Goal: Task Accomplishment & Management: Use online tool/utility

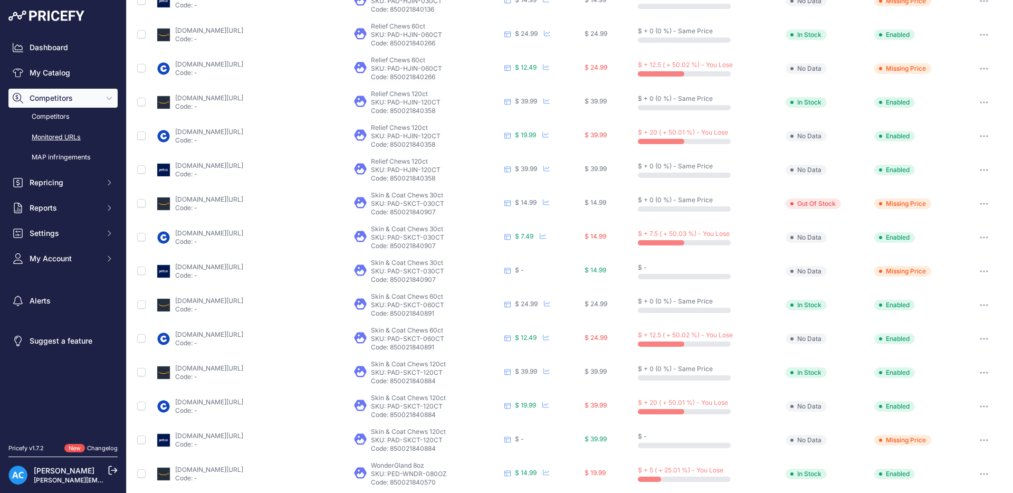
scroll to position [310, 0]
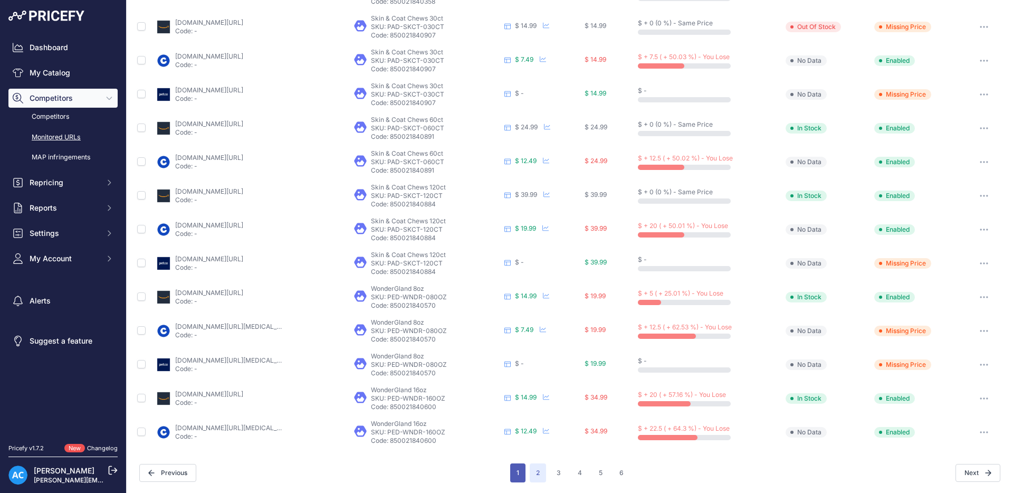
click at [521, 474] on button "1" at bounding box center [517, 472] width 15 height 19
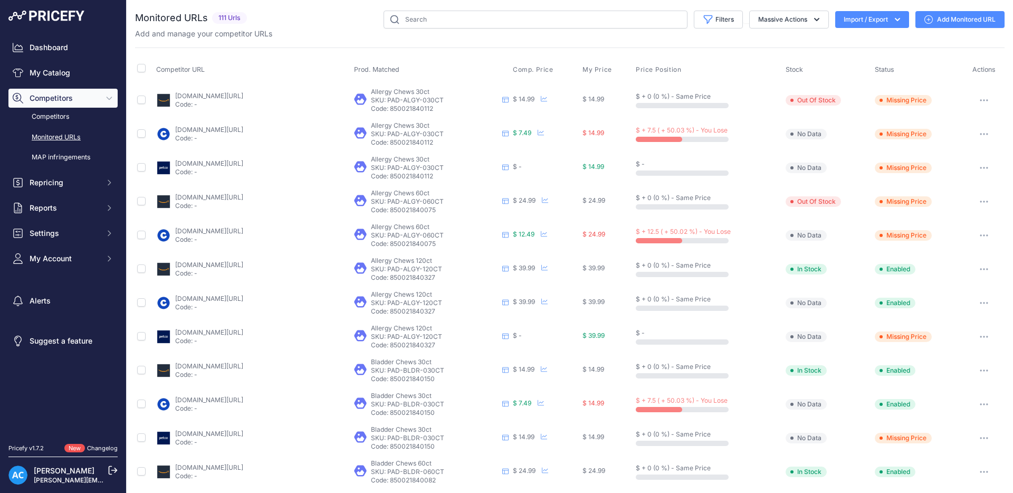
click at [988, 164] on button "button" at bounding box center [984, 167] width 21 height 15
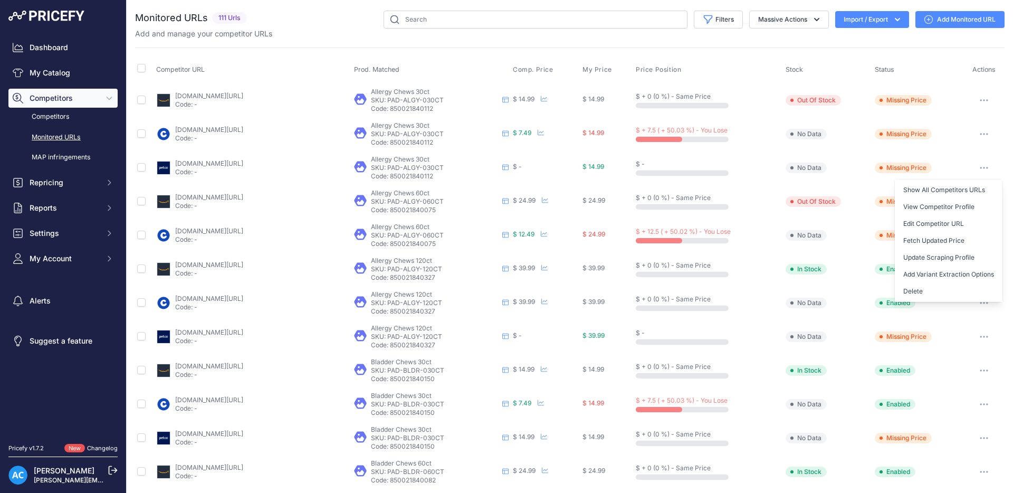
click at [981, 135] on icon "button" at bounding box center [984, 134] width 8 height 2
click at [70, 115] on link "Competitors" at bounding box center [62, 117] width 109 height 18
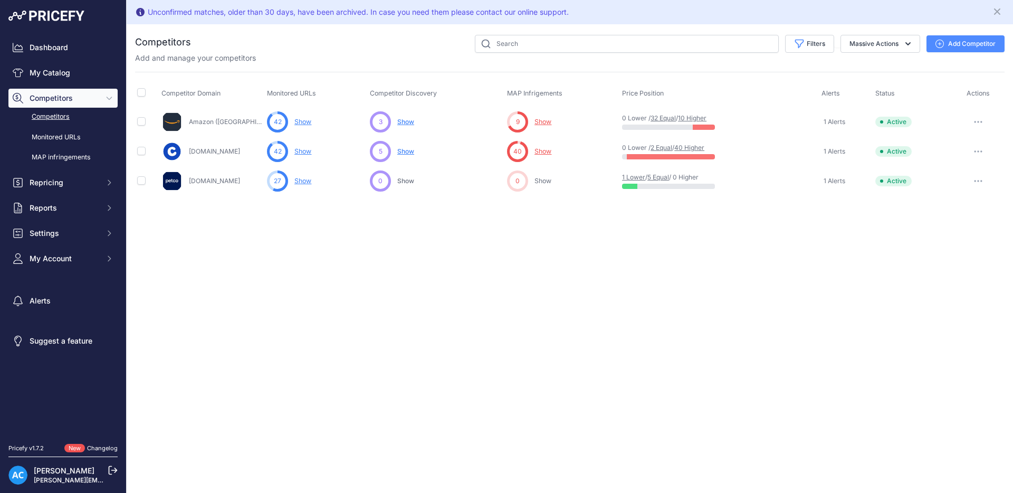
click at [408, 151] on span "Show" at bounding box center [405, 151] width 17 height 8
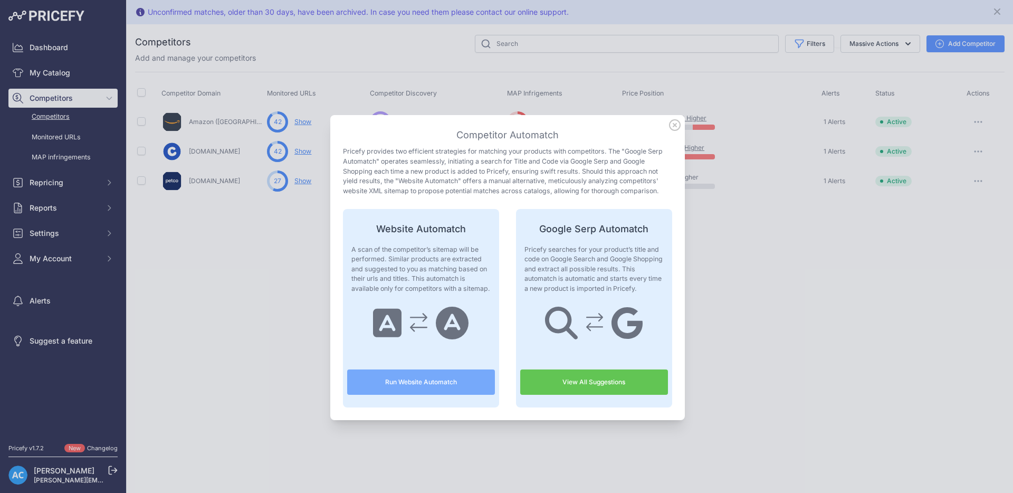
click at [854, 357] on div at bounding box center [506, 246] width 1013 height 493
click at [676, 123] on icon at bounding box center [675, 125] width 12 height 12
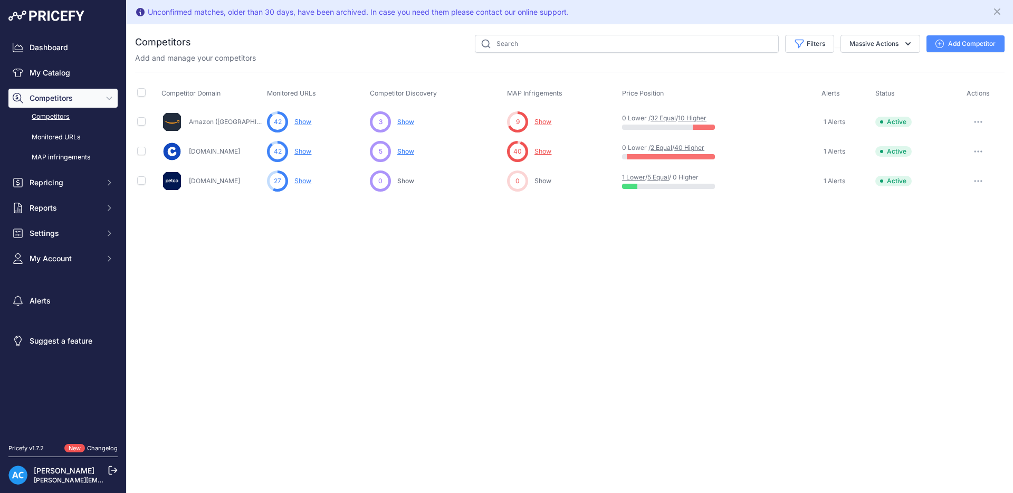
click at [408, 148] on span "Show" at bounding box center [405, 151] width 17 height 8
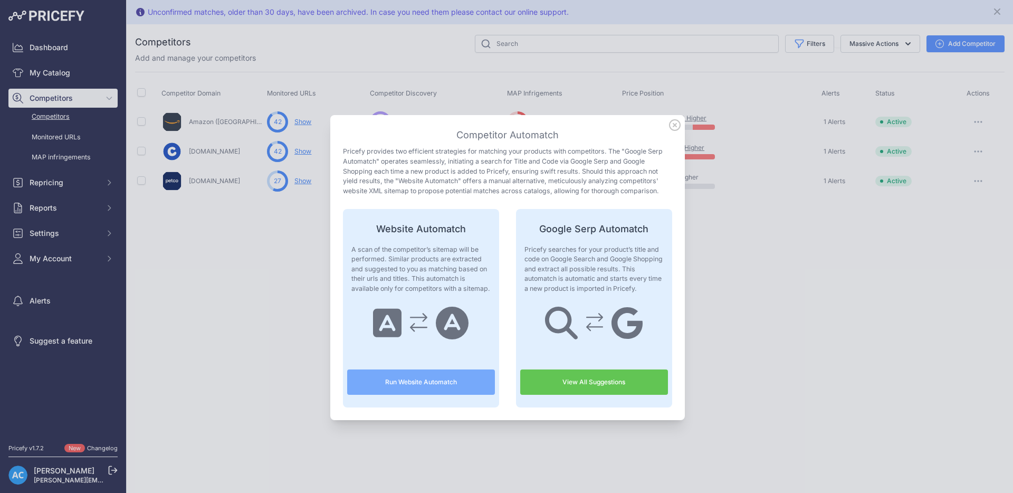
click at [443, 385] on button "Run Website Automatch" at bounding box center [421, 381] width 148 height 25
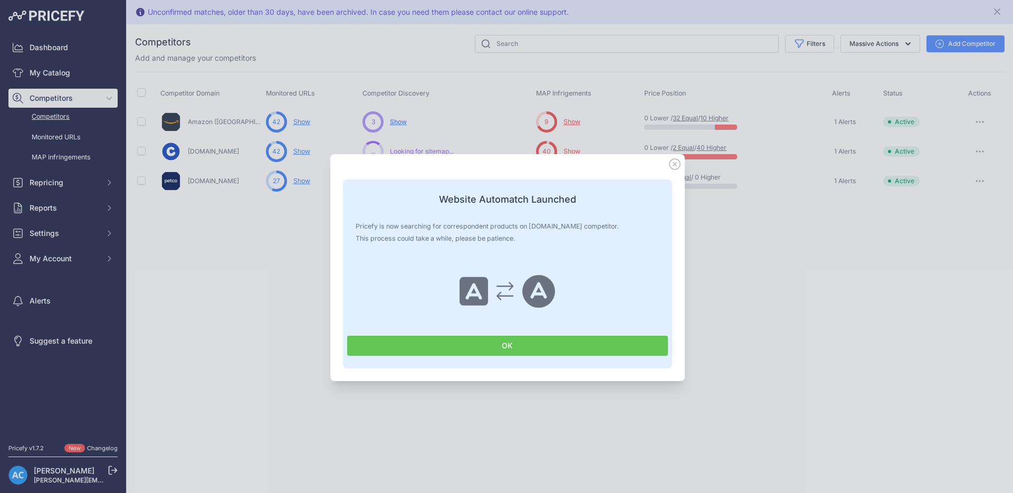
click at [438, 350] on button "OK" at bounding box center [507, 346] width 321 height 20
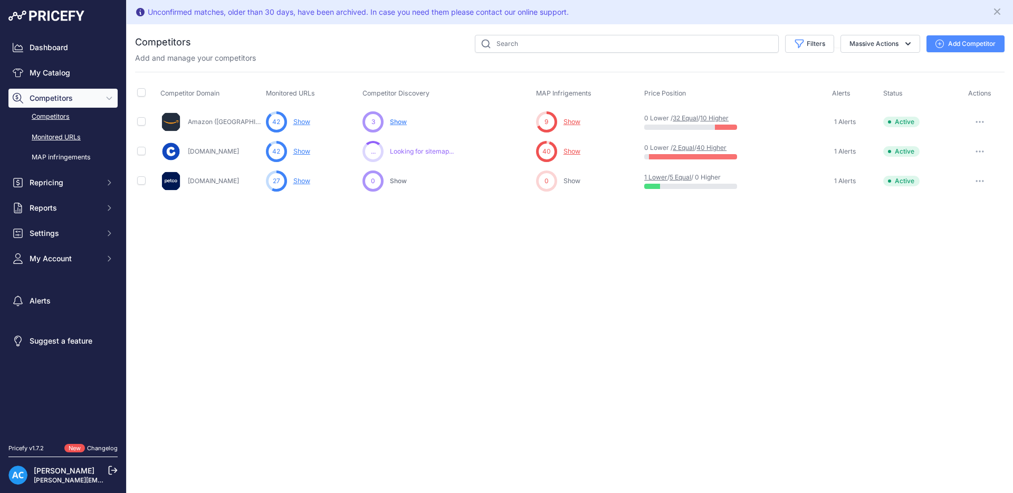
click at [71, 139] on link "Monitored URLs" at bounding box center [62, 137] width 109 height 18
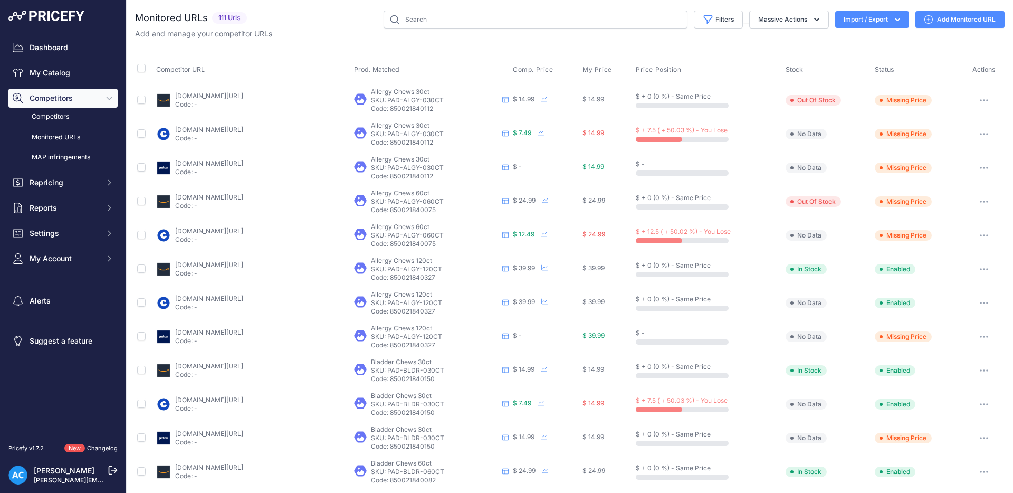
click at [986, 133] on icon "button" at bounding box center [984, 134] width 8 height 2
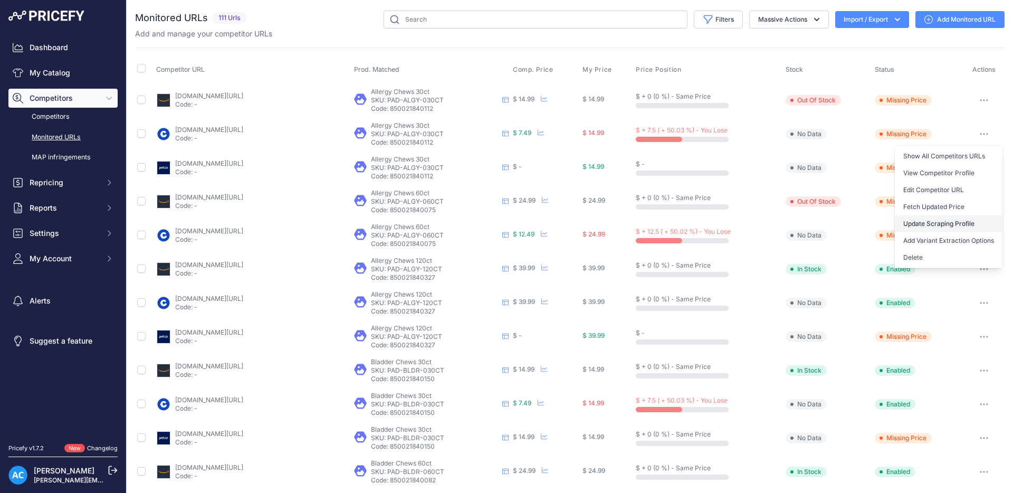
click at [937, 221] on link "Update Scraping Profile" at bounding box center [949, 223] width 108 height 17
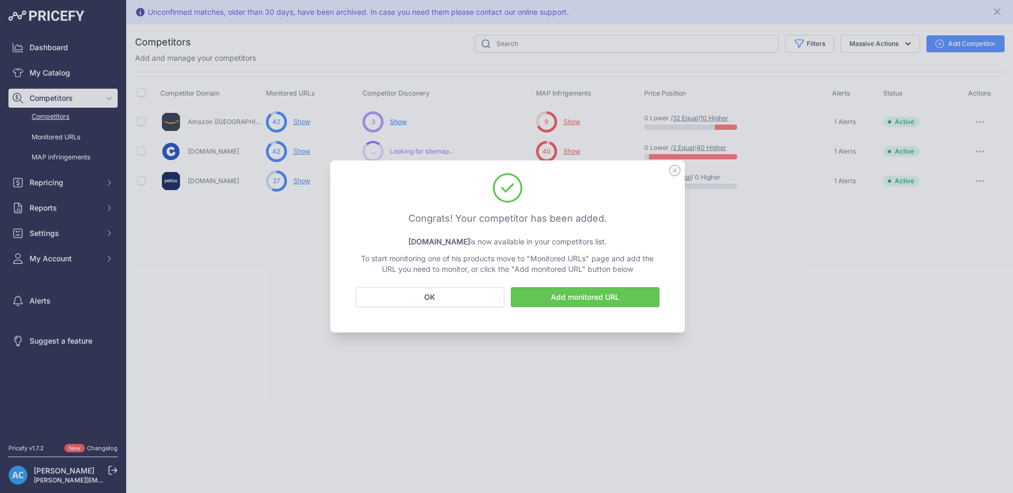
click at [675, 169] on icon at bounding box center [675, 170] width 11 height 11
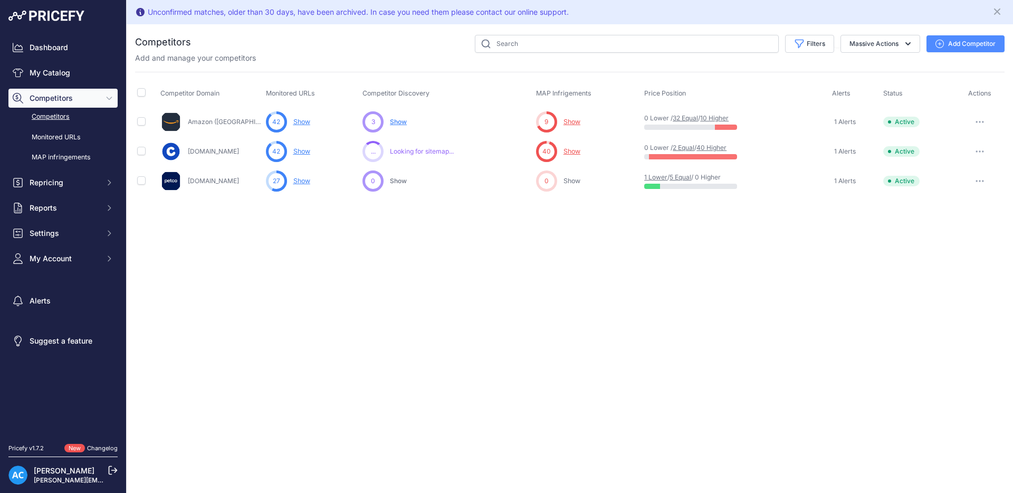
click at [979, 149] on button "button" at bounding box center [979, 151] width 21 height 15
click at [942, 169] on link "View Competitor Profile" at bounding box center [958, 173] width 88 height 17
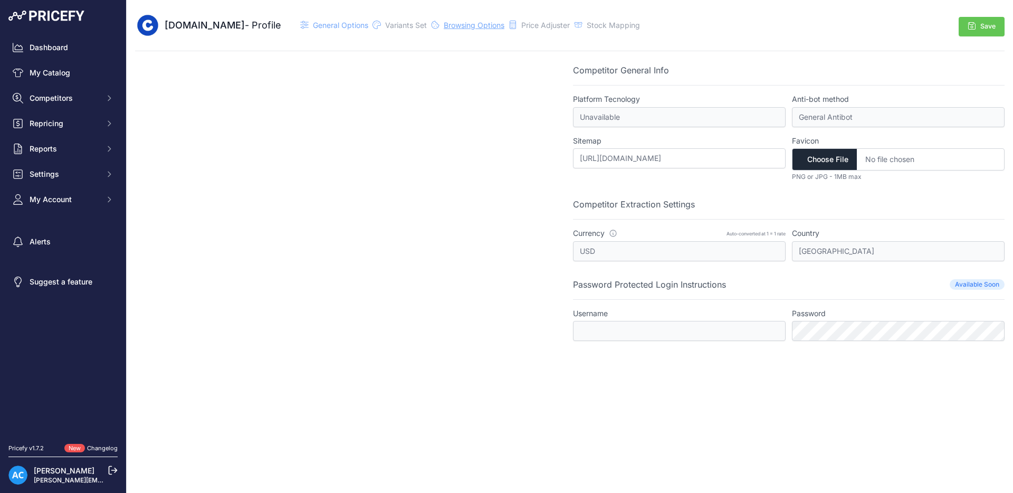
click at [445, 25] on span "Browsing Options" at bounding box center [474, 25] width 61 height 9
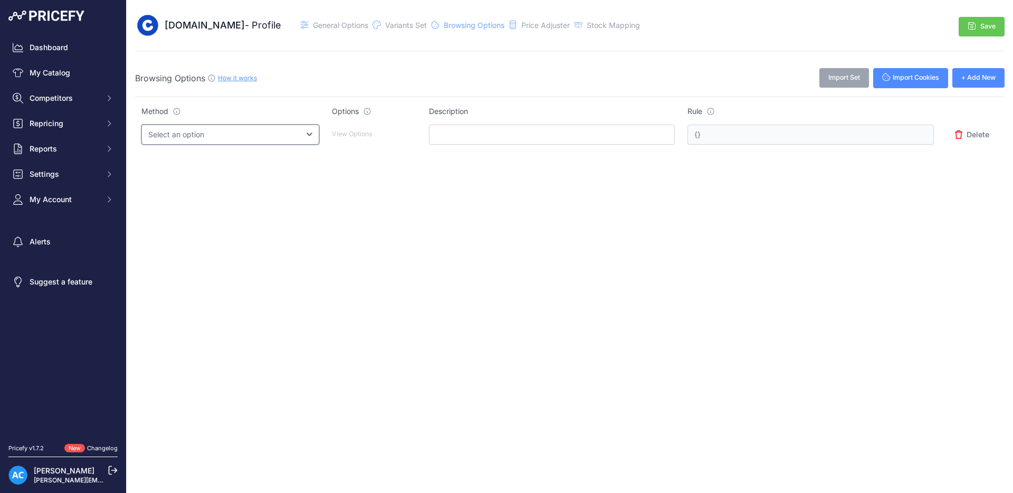
click at [319, 137] on select "Select an option Query String Local Storage Cookie Automatic Actions" at bounding box center [230, 135] width 178 height 20
select select "automatic_actions"
click at [141, 125] on select "Select an option Query String Local Storage Cookie Automatic Actions" at bounding box center [230, 135] width 178 height 20
click at [392, 135] on p "View Options" at bounding box center [374, 134] width 84 height 10
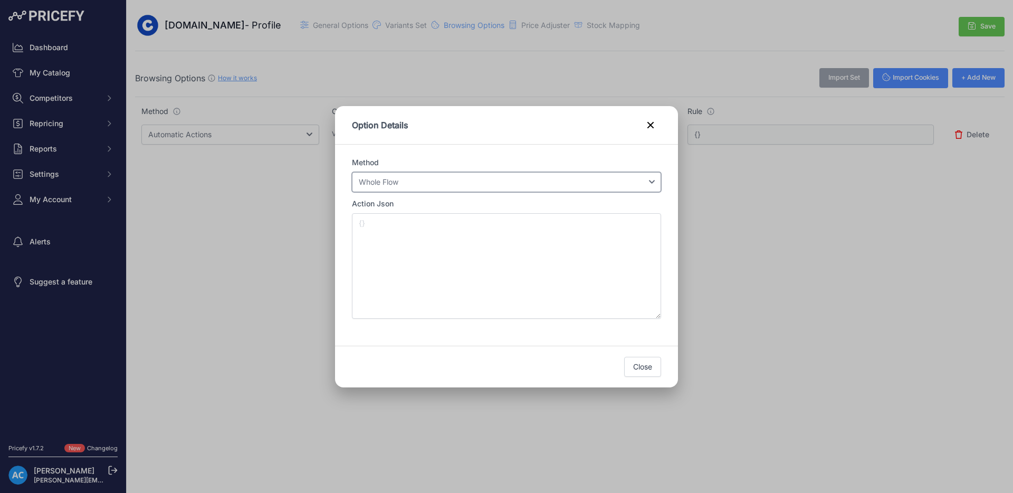
click at [425, 183] on select "Select an option Login Variant Selection Currency Selection Whole Flow" at bounding box center [506, 182] width 309 height 20
select select "variant_selection"
click at [352, 172] on select "Select an option Login Variant Selection Currency Selection Whole Flow" at bounding box center [506, 182] width 309 height 20
type input "{"method":"variant_selection"}"
click at [807, 211] on div "Option Details" at bounding box center [506, 246] width 1013 height 493
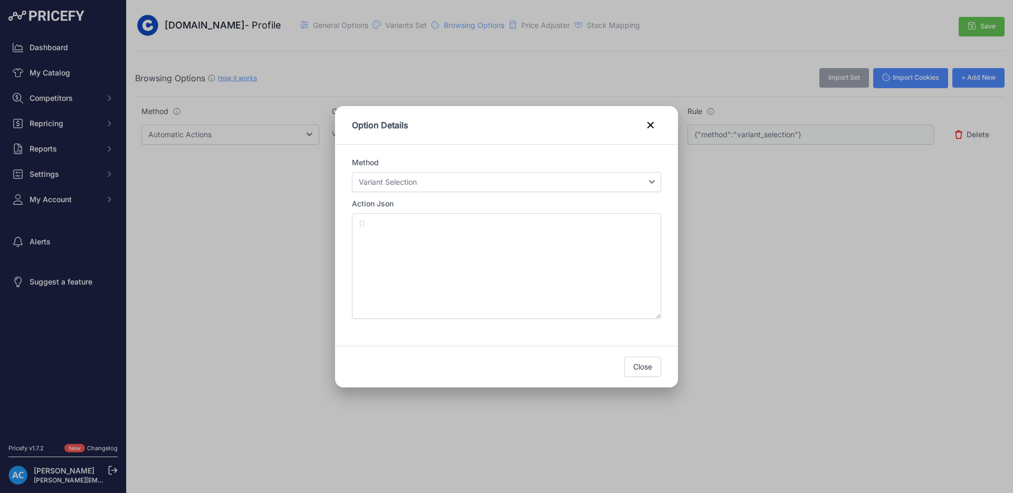
click at [801, 252] on div "Option Details" at bounding box center [506, 246] width 1013 height 493
click at [642, 366] on button "Close" at bounding box center [642, 367] width 37 height 20
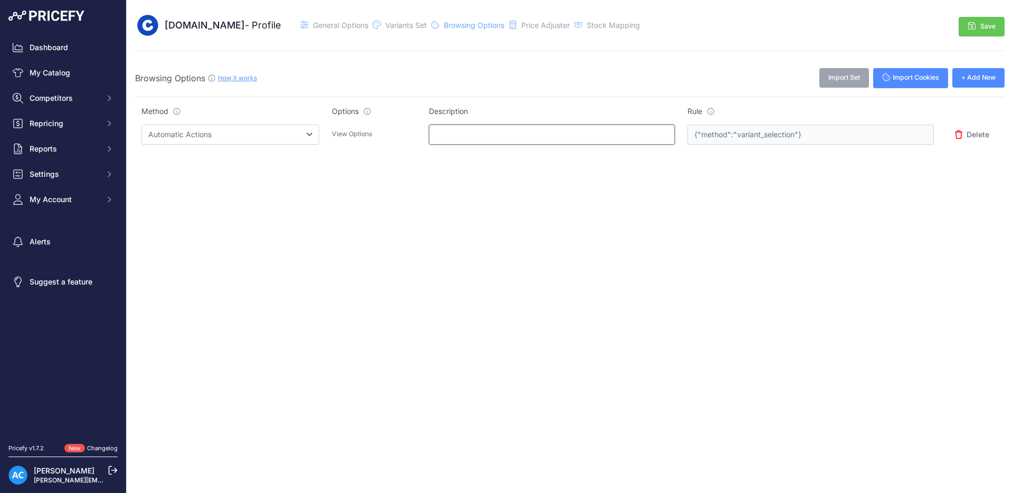
click at [603, 132] on input "text" at bounding box center [552, 135] width 246 height 20
click at [775, 213] on div "Close [DOMAIN_NAME] - Profile" at bounding box center [570, 246] width 886 height 493
